Goal: Navigation & Orientation: Find specific page/section

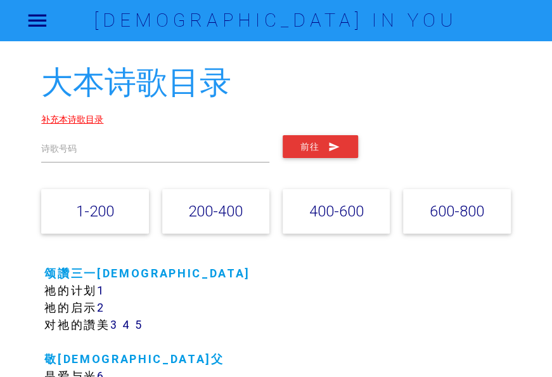
click at [65, 119] on link "补充本诗歌目录" at bounding box center [72, 118] width 62 height 11
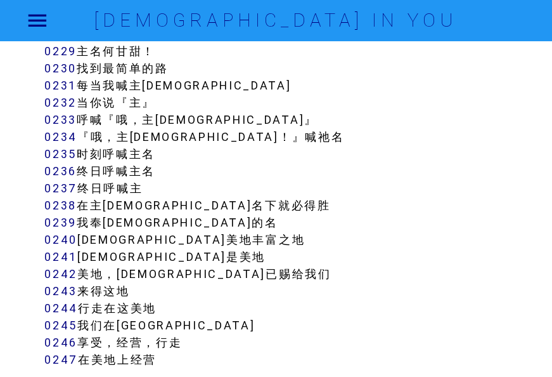
scroll to position [1902, 0]
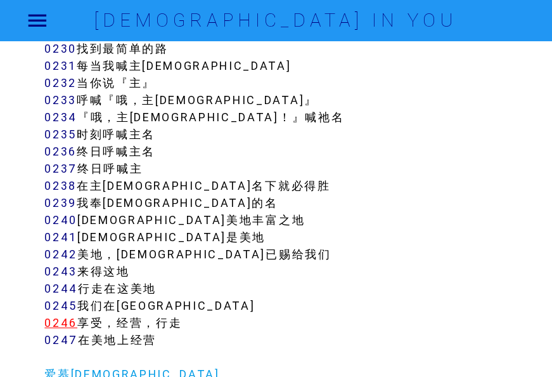
click at [67, 322] on link "0246" at bounding box center [60, 322] width 33 height 15
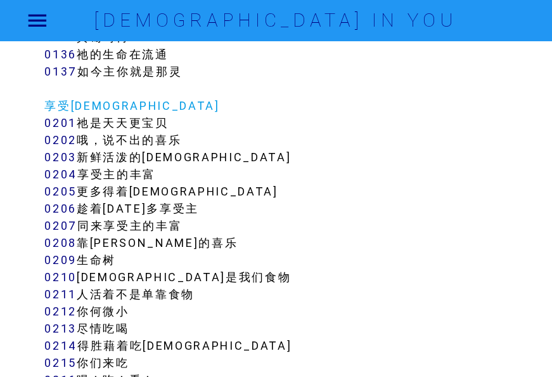
scroll to position [1331, 0]
click at [66, 176] on link "0204" at bounding box center [60, 174] width 33 height 15
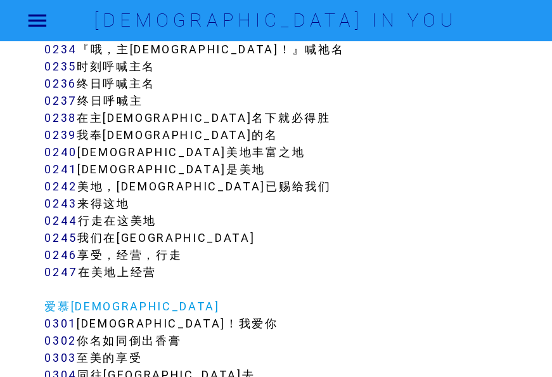
scroll to position [1965, 0]
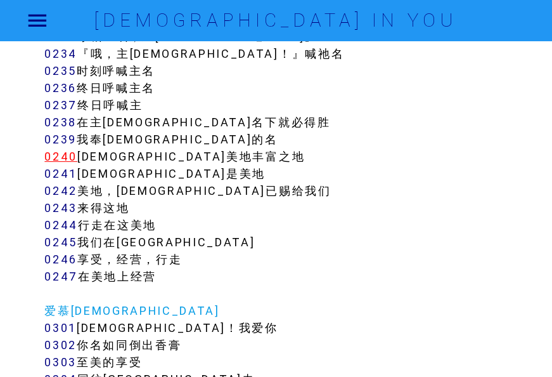
click at [65, 153] on link "0240" at bounding box center [60, 156] width 33 height 15
click at [56, 244] on link "0245" at bounding box center [60, 242] width 33 height 15
click at [57, 224] on link "0244" at bounding box center [61, 224] width 34 height 15
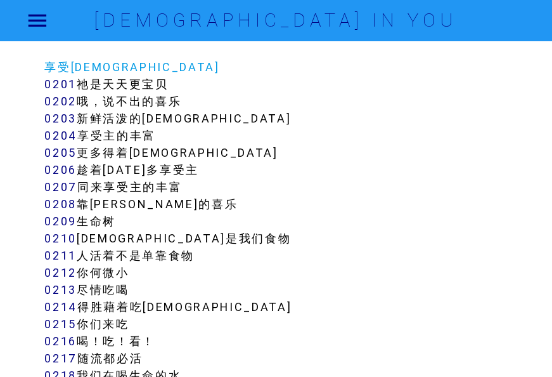
scroll to position [1331, 0]
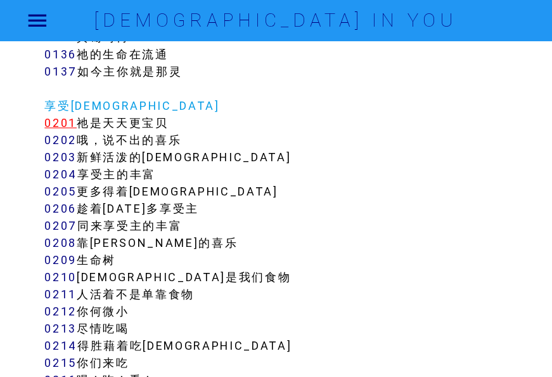
click at [58, 122] on link "0201" at bounding box center [60, 122] width 32 height 15
click at [62, 172] on link "0204" at bounding box center [60, 174] width 33 height 15
click at [63, 192] on link "0205" at bounding box center [60, 191] width 32 height 15
click at [60, 209] on link "0206" at bounding box center [60, 208] width 32 height 15
click at [59, 257] on link "0209" at bounding box center [60, 259] width 32 height 15
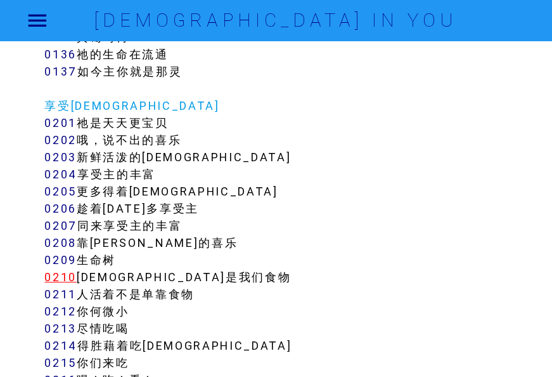
click at [69, 281] on link "0210" at bounding box center [60, 276] width 32 height 15
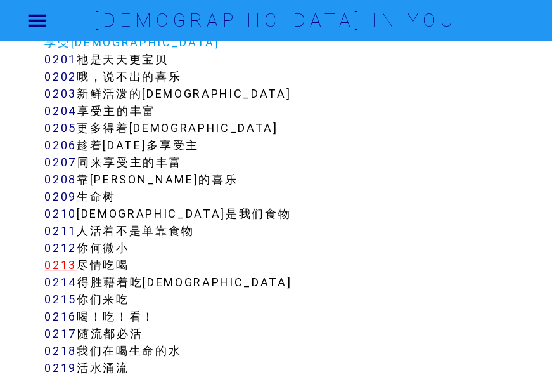
click at [61, 267] on link "0213" at bounding box center [60, 264] width 32 height 15
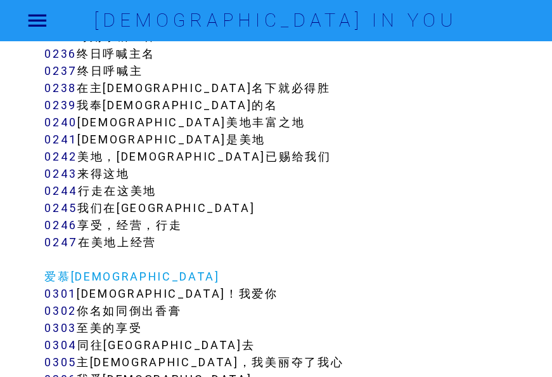
scroll to position [2029, 0]
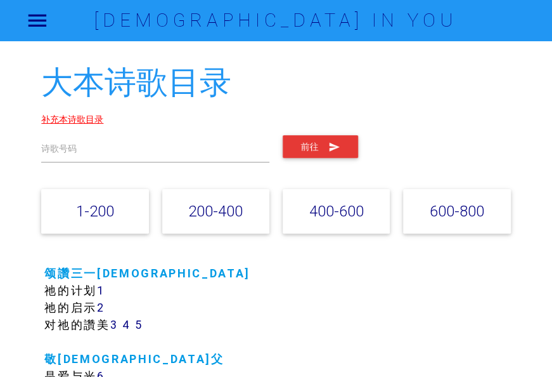
click at [67, 113] on link "补充本诗歌目录" at bounding box center [72, 118] width 62 height 11
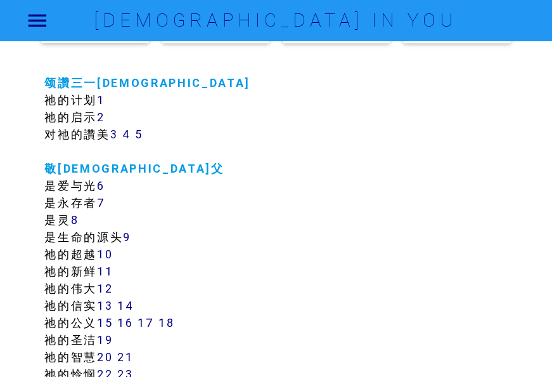
scroll to position [317, 0]
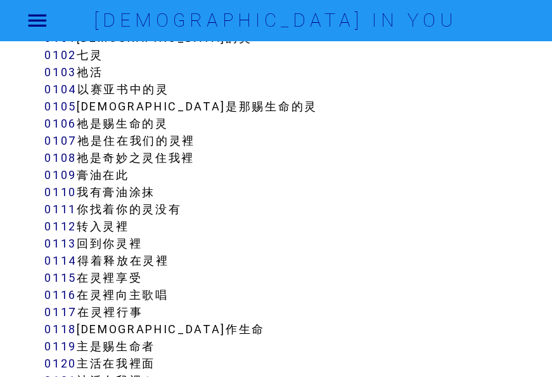
scroll to position [761, 0]
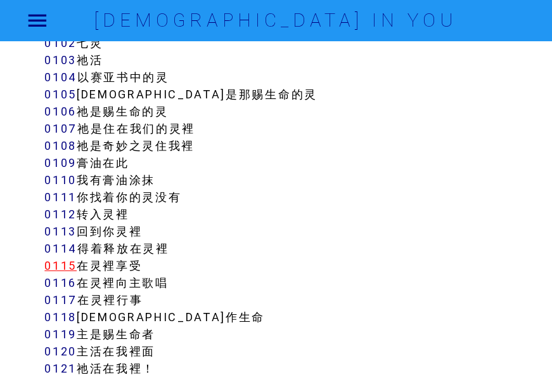
click at [67, 262] on link "0115" at bounding box center [60, 265] width 32 height 15
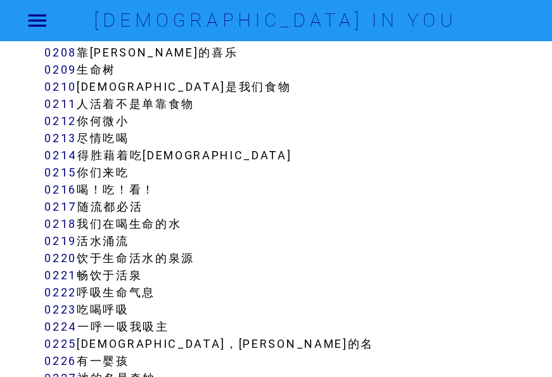
scroll to position [1331, 0]
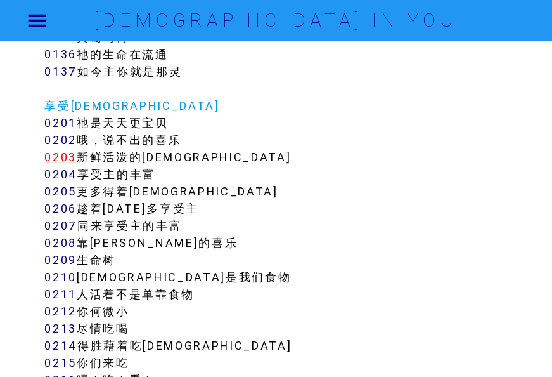
click at [67, 157] on link "0203" at bounding box center [60, 157] width 32 height 15
click at [60, 174] on link "0204" at bounding box center [60, 174] width 33 height 15
click at [63, 205] on link "0206" at bounding box center [60, 208] width 32 height 15
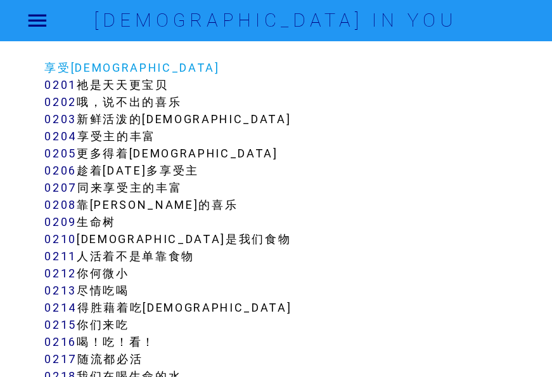
scroll to position [1395, 0]
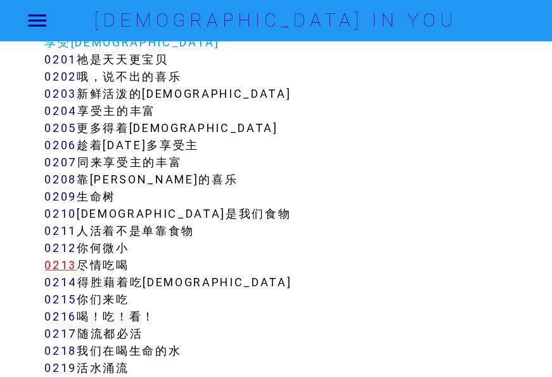
click at [62, 263] on link "0213" at bounding box center [60, 264] width 32 height 15
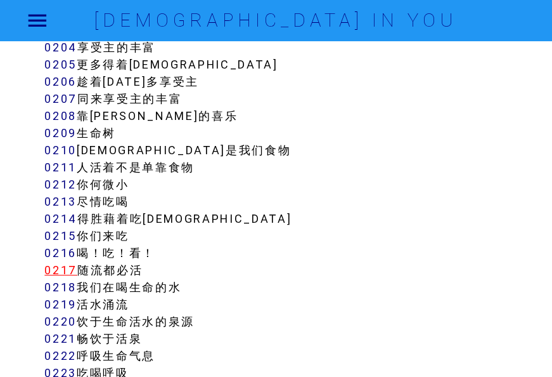
click at [63, 273] on link "0217" at bounding box center [60, 269] width 33 height 15
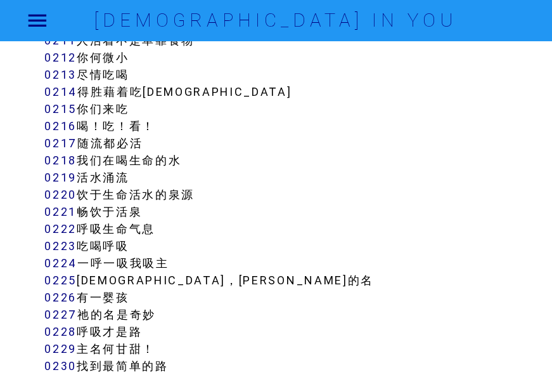
scroll to position [1648, 0]
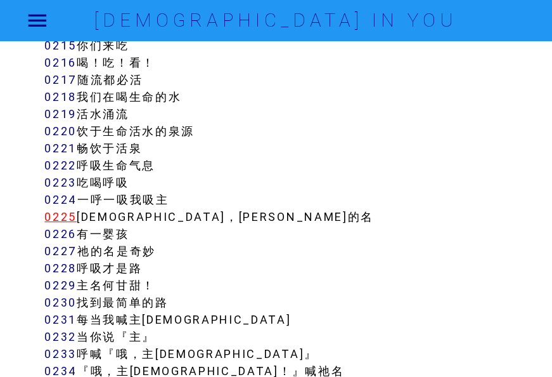
click at [61, 217] on link "0225" at bounding box center [60, 216] width 32 height 15
click at [61, 317] on link "0231" at bounding box center [60, 319] width 32 height 15
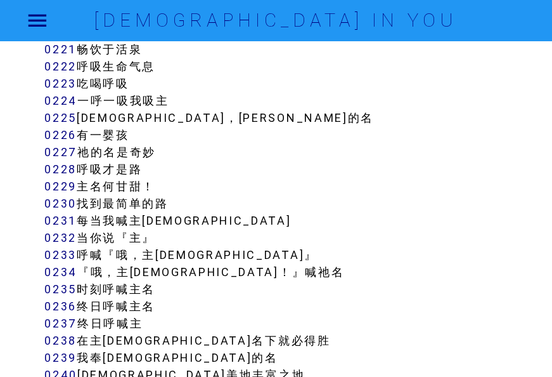
scroll to position [1775, 0]
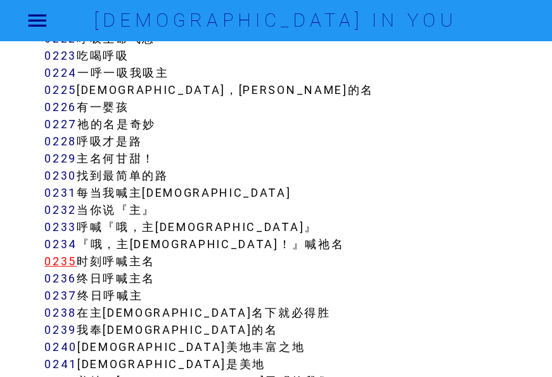
click at [63, 261] on link "0235" at bounding box center [60, 261] width 32 height 15
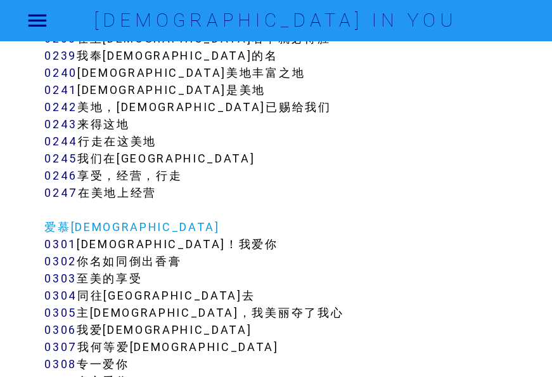
scroll to position [2029, 0]
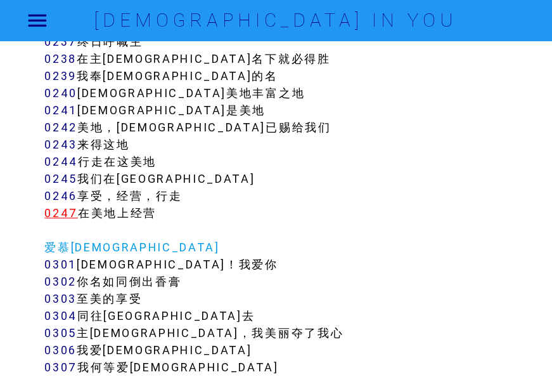
click at [61, 207] on link "0247" at bounding box center [61, 212] width 34 height 15
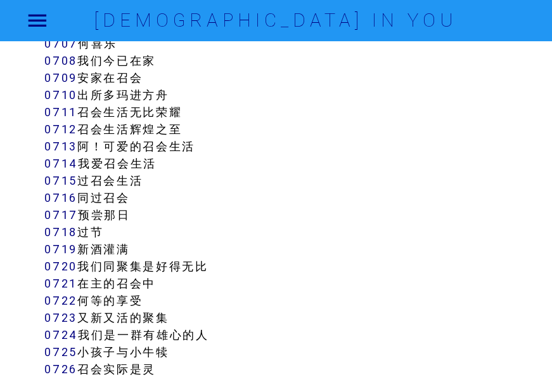
scroll to position [4374, 0]
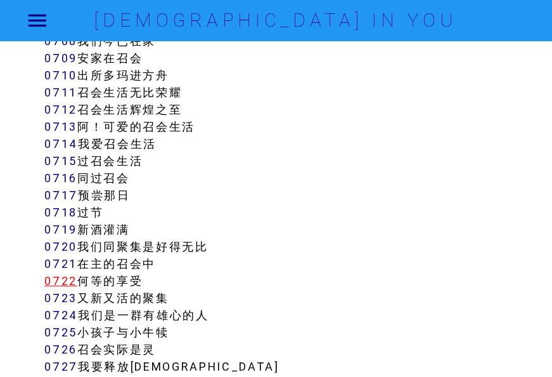
click at [58, 281] on link "0722" at bounding box center [60, 280] width 33 height 15
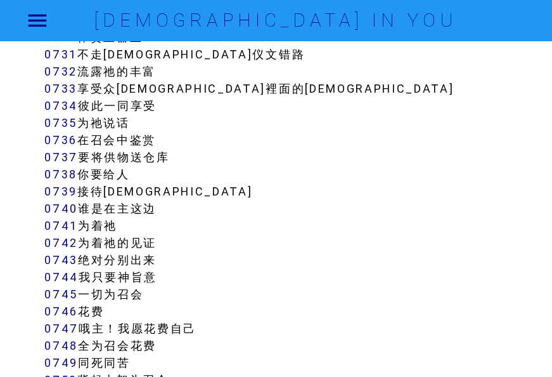
scroll to position [4691, 0]
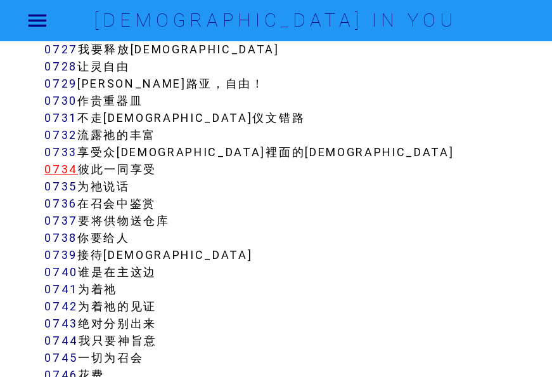
click at [63, 164] on link "0734" at bounding box center [61, 169] width 34 height 15
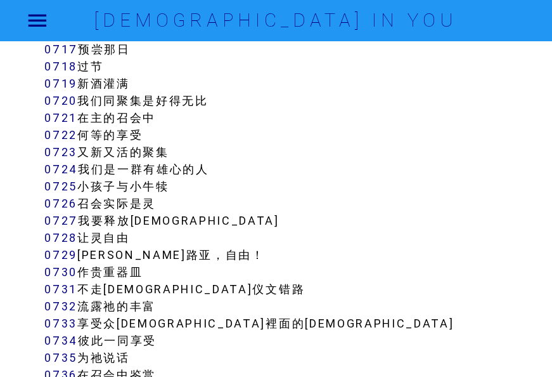
scroll to position [4501, 0]
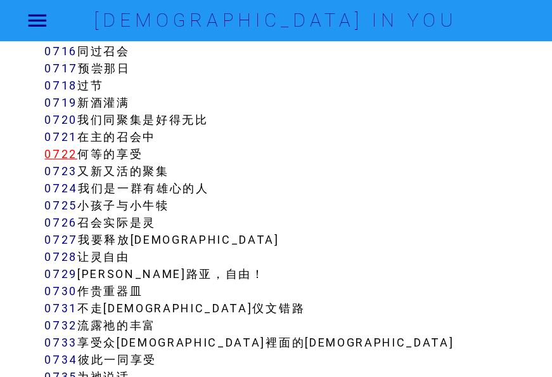
click at [67, 155] on link "0722" at bounding box center [60, 153] width 33 height 15
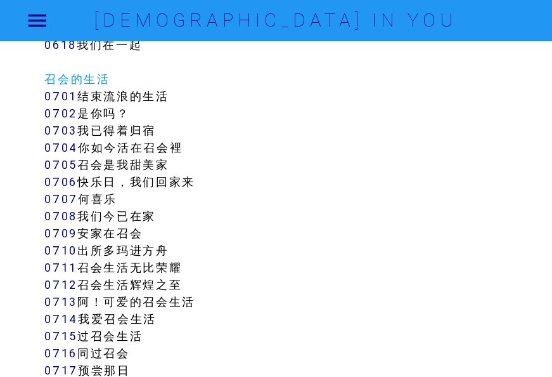
scroll to position [4184, 0]
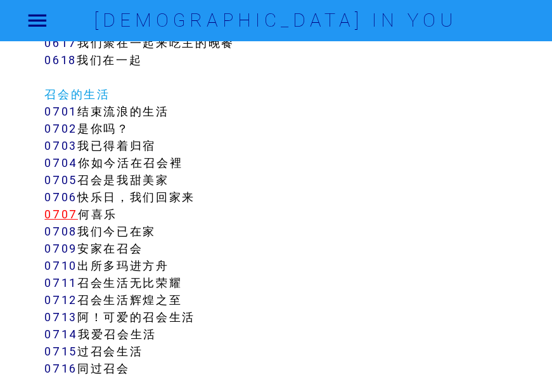
click at [56, 212] on link "0707" at bounding box center [61, 214] width 34 height 15
click at [63, 162] on link "0704" at bounding box center [61, 162] width 34 height 15
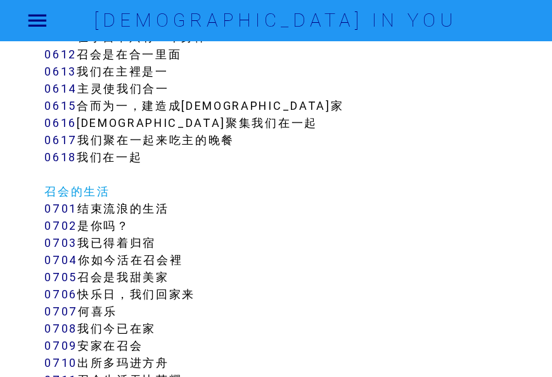
scroll to position [4057, 0]
